Goal: Information Seeking & Learning: Learn about a topic

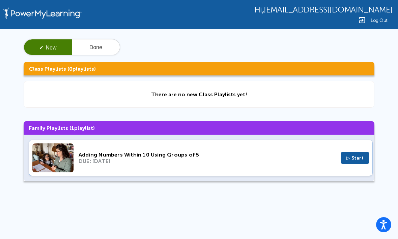
click at [152, 168] on div "Adding Numbers Within 10 Using Groups of 5 DUE: [DATE] ▷ Start" at bounding box center [201, 158] width 344 height 36
click at [228, 158] on div "Adding Numbers Within 10 Using Groups of 5" at bounding box center [207, 155] width 257 height 6
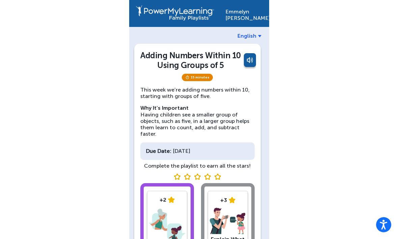
click at [243, 60] on link at bounding box center [249, 61] width 13 height 16
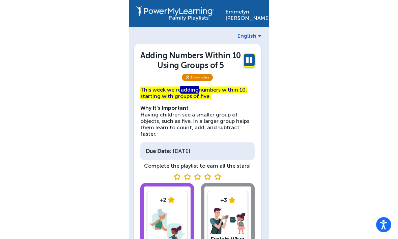
click at [240, 71] on div "Adding Numbers Within 10 Using Groups of 5" at bounding box center [197, 62] width 114 height 22
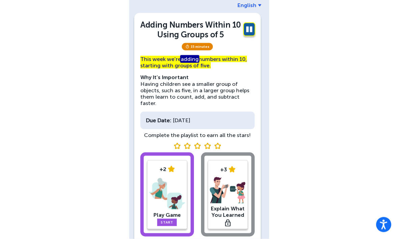
click at [154, 188] on img at bounding box center [167, 194] width 36 height 35
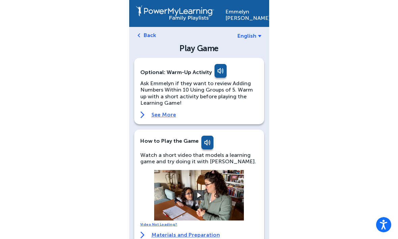
click at [213, 67] on link at bounding box center [219, 72] width 13 height 16
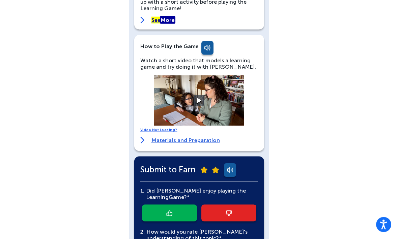
scroll to position [95, 0]
click at [181, 97] on video at bounding box center [198, 100] width 101 height 51
click at [200, 90] on video at bounding box center [198, 100] width 101 height 51
click at [196, 101] on button at bounding box center [199, 100] width 10 height 10
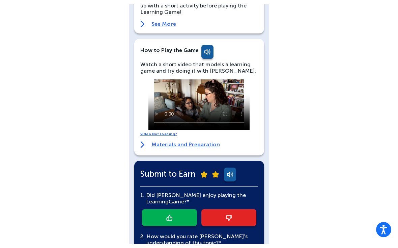
scroll to position [87, 0]
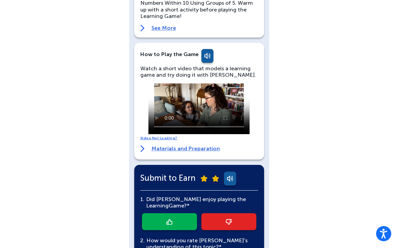
click at [150, 90] on video at bounding box center [198, 108] width 101 height 51
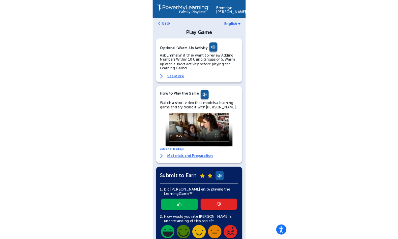
scroll to position [158, 0]
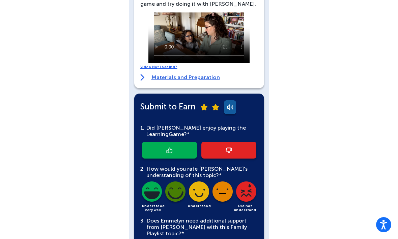
click at [177, 153] on link at bounding box center [169, 150] width 55 height 17
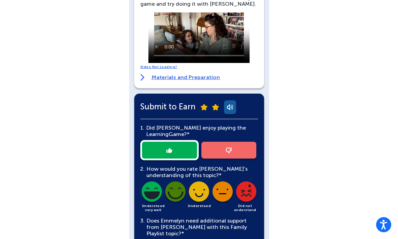
click at [152, 184] on img at bounding box center [151, 193] width 23 height 23
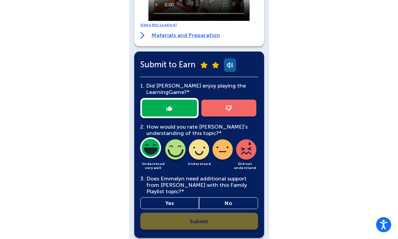
scroll to position [204, 0]
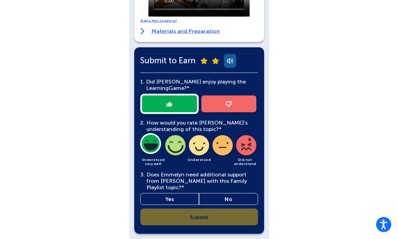
click at [177, 194] on link "Yes" at bounding box center [169, 200] width 59 height 12
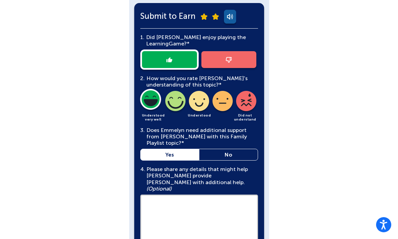
scroll to position [284, 0]
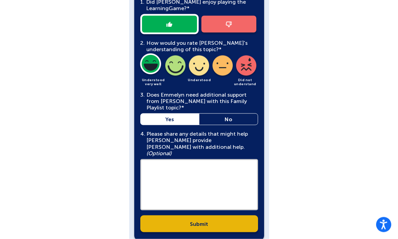
click at [217, 216] on link "Submit" at bounding box center [199, 224] width 118 height 17
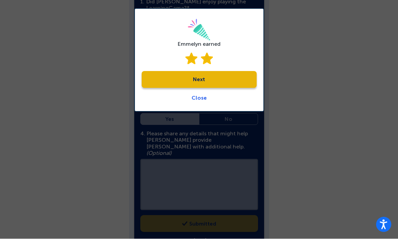
scroll to position [284, 0]
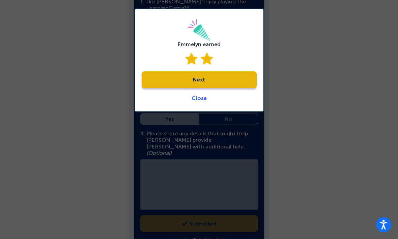
click at [245, 83] on link "Next" at bounding box center [199, 80] width 115 height 17
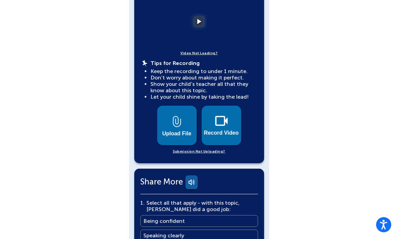
scroll to position [248, 0]
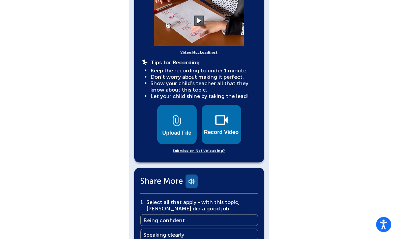
click at [217, 17] on video at bounding box center [198, 21] width 101 height 51
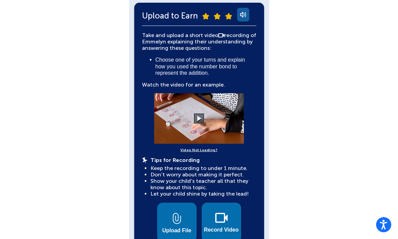
scroll to position [150, 0]
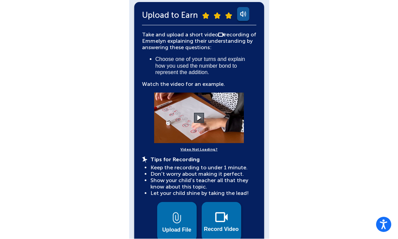
click at [205, 122] on video at bounding box center [198, 118] width 101 height 51
click at [206, 108] on video at bounding box center [198, 118] width 101 height 51
click at [206, 113] on video at bounding box center [198, 118] width 101 height 51
click at [260, 0] on div "Explain What You Learned More You Know: Why Videos? Sharing a video of your chi…" at bounding box center [199, 77] width 130 height 366
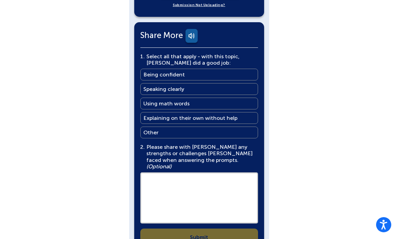
scroll to position [362, 0]
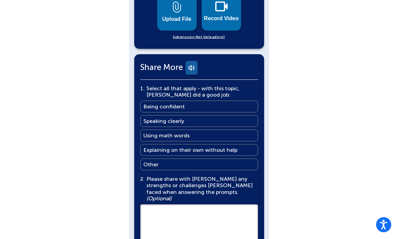
click at [229, 131] on link "Using math words Using math words" at bounding box center [199, 136] width 118 height 12
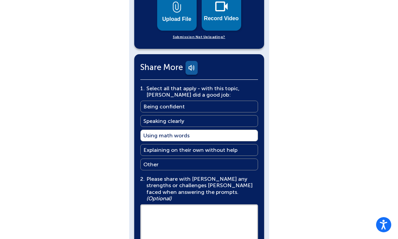
click at [149, 150] on main "Explaining on their own without help" at bounding box center [190, 150] width 94 height 6
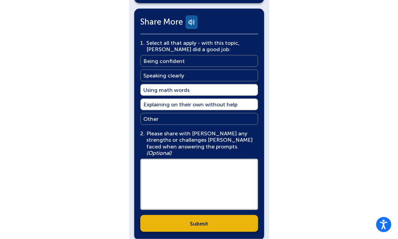
click at [176, 216] on link "Submit" at bounding box center [199, 224] width 118 height 17
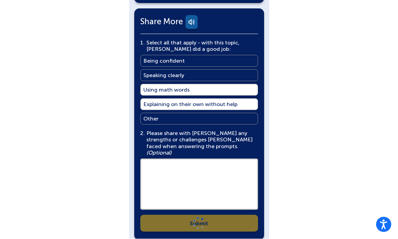
scroll to position [407, 0]
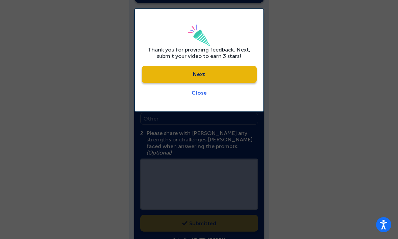
click at [166, 80] on link "Next" at bounding box center [199, 74] width 115 height 17
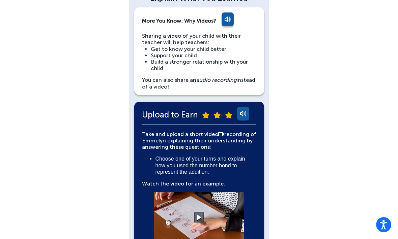
scroll to position [0, 0]
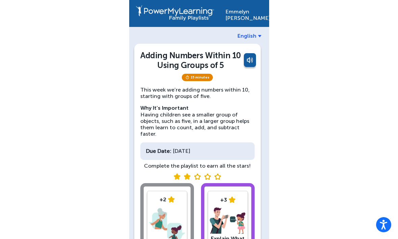
click at [246, 60] on link at bounding box center [249, 61] width 13 height 16
click at [388, 77] on div "[PERSON_NAME] English Adding Numbers Within 10 Using Groups of 5 15 minutes Thi…" at bounding box center [199, 150] width 398 height 300
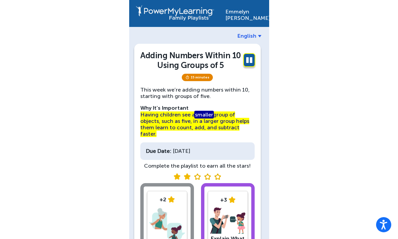
click at [249, 58] on link at bounding box center [249, 61] width 13 height 16
